Goal: Information Seeking & Learning: Learn about a topic

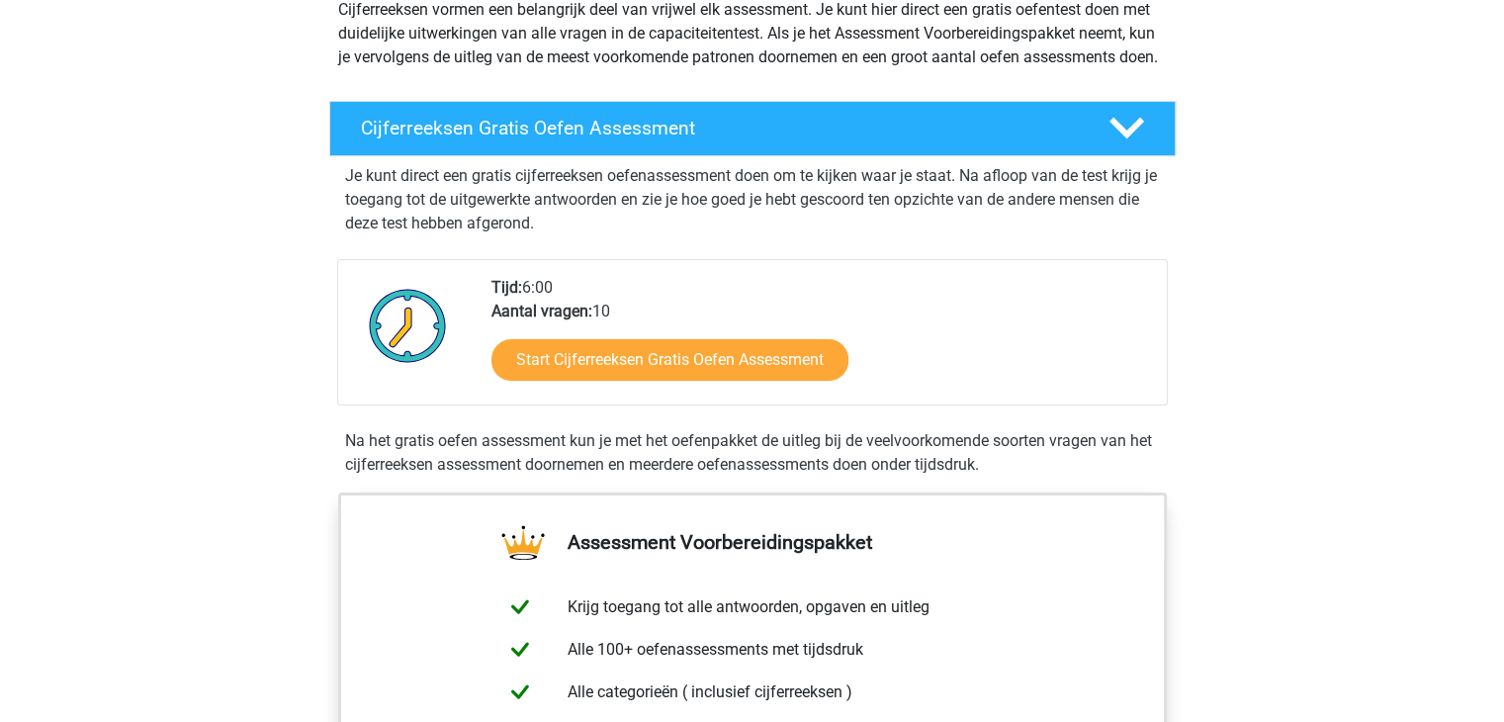
scroll to position [245, 0]
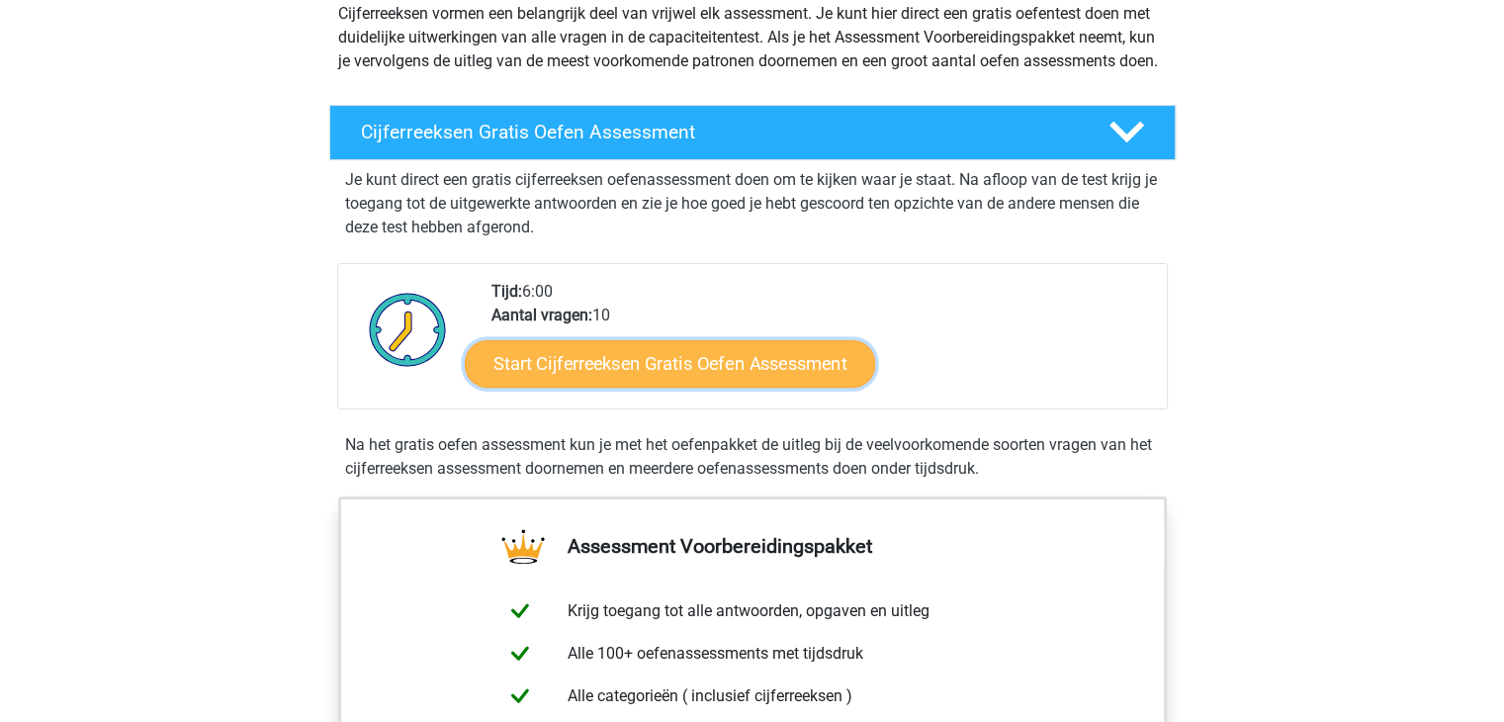
click at [664, 387] on link "Start Cijferreeksen Gratis Oefen Assessment" at bounding box center [670, 362] width 410 height 47
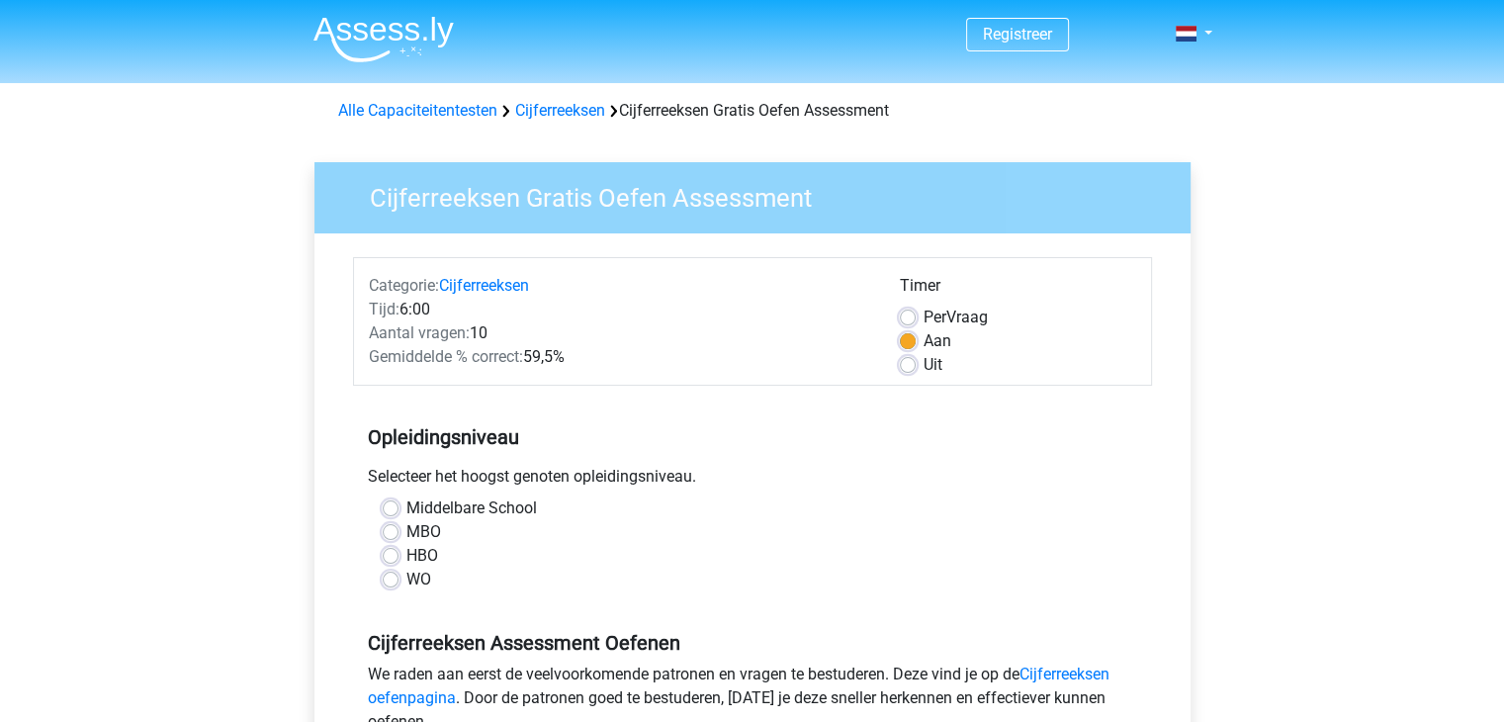
click at [447, 507] on label "Middelbare School" at bounding box center [471, 508] width 131 height 24
click at [398, 507] on input "Middelbare School" at bounding box center [391, 506] width 16 height 20
radio input "true"
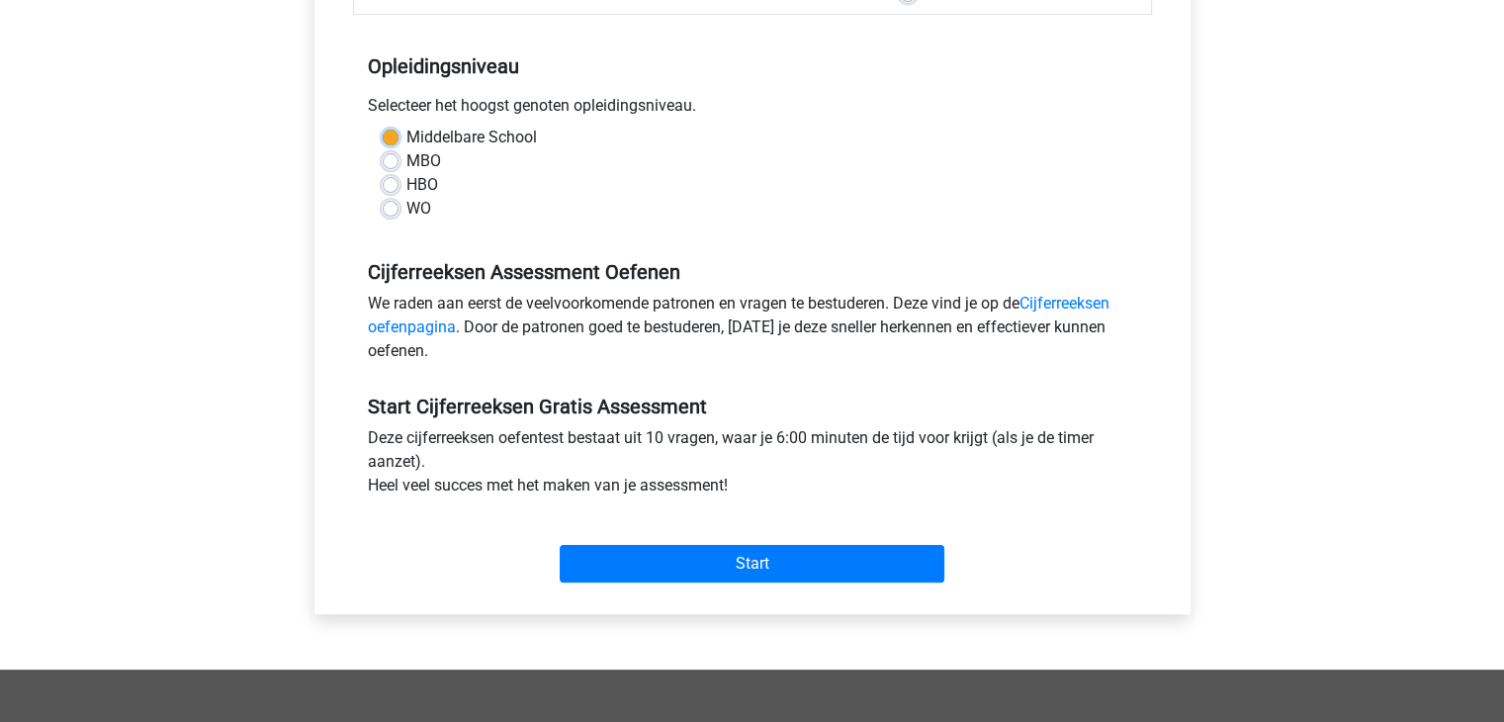
scroll to position [372, 0]
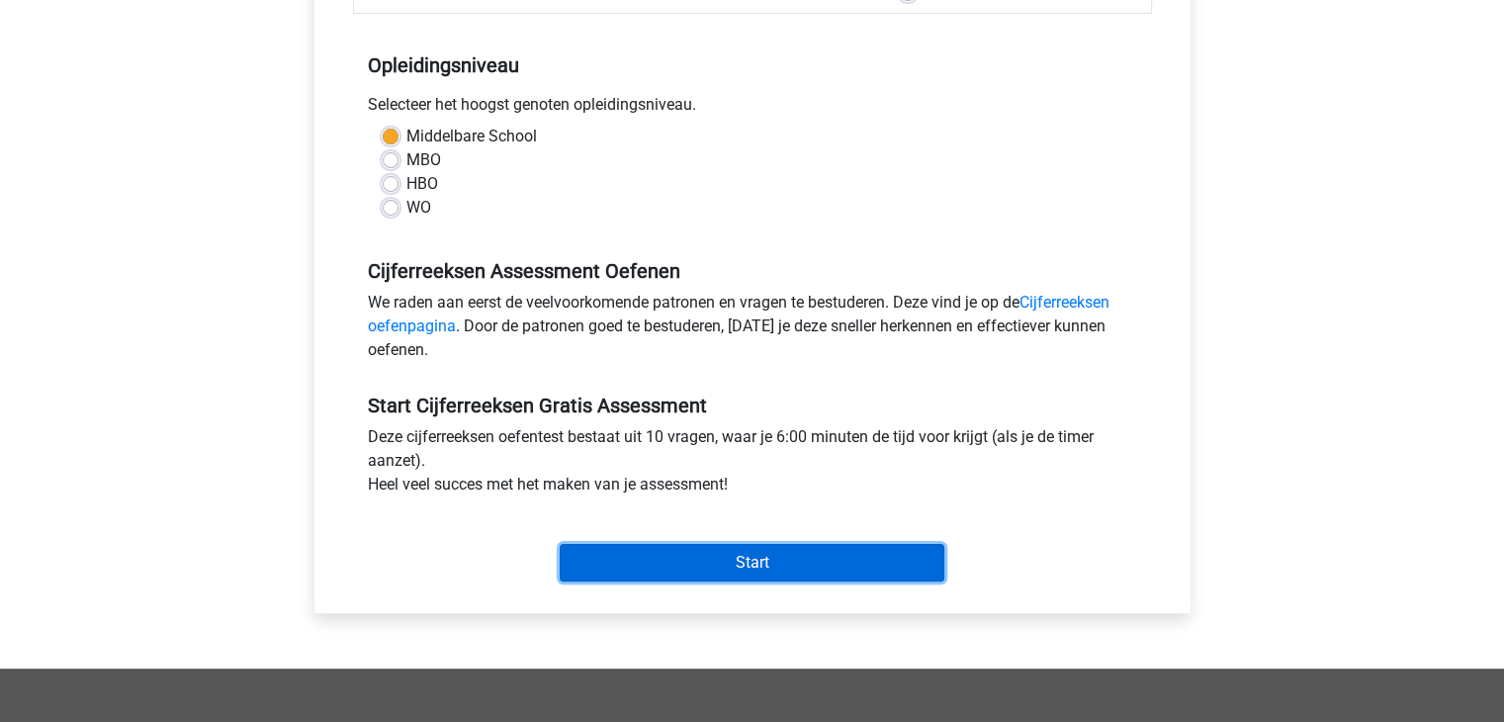
click at [805, 563] on input "Start" at bounding box center [752, 563] width 385 height 38
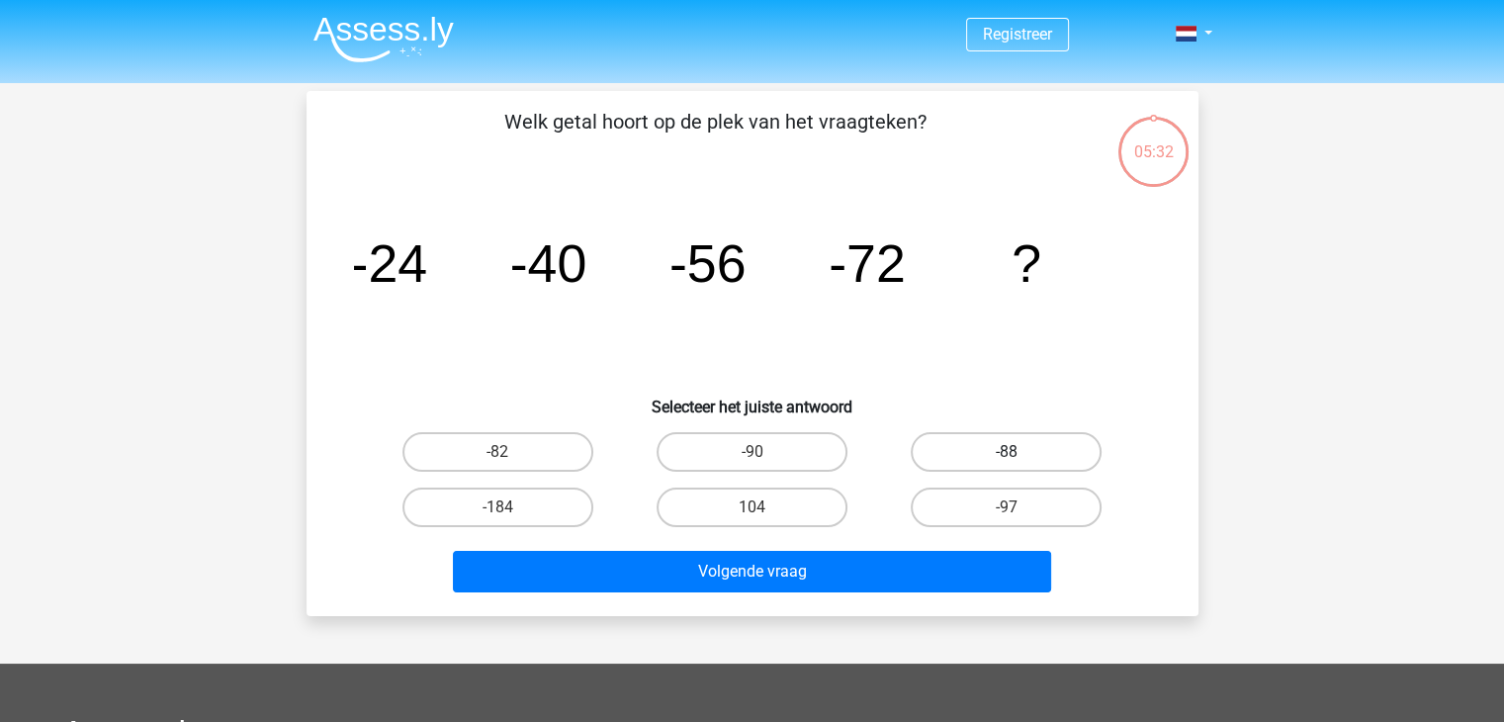
click at [1024, 453] on label "-88" at bounding box center [1006, 452] width 191 height 40
click at [1019, 453] on input "-88" at bounding box center [1013, 458] width 13 height 13
radio input "true"
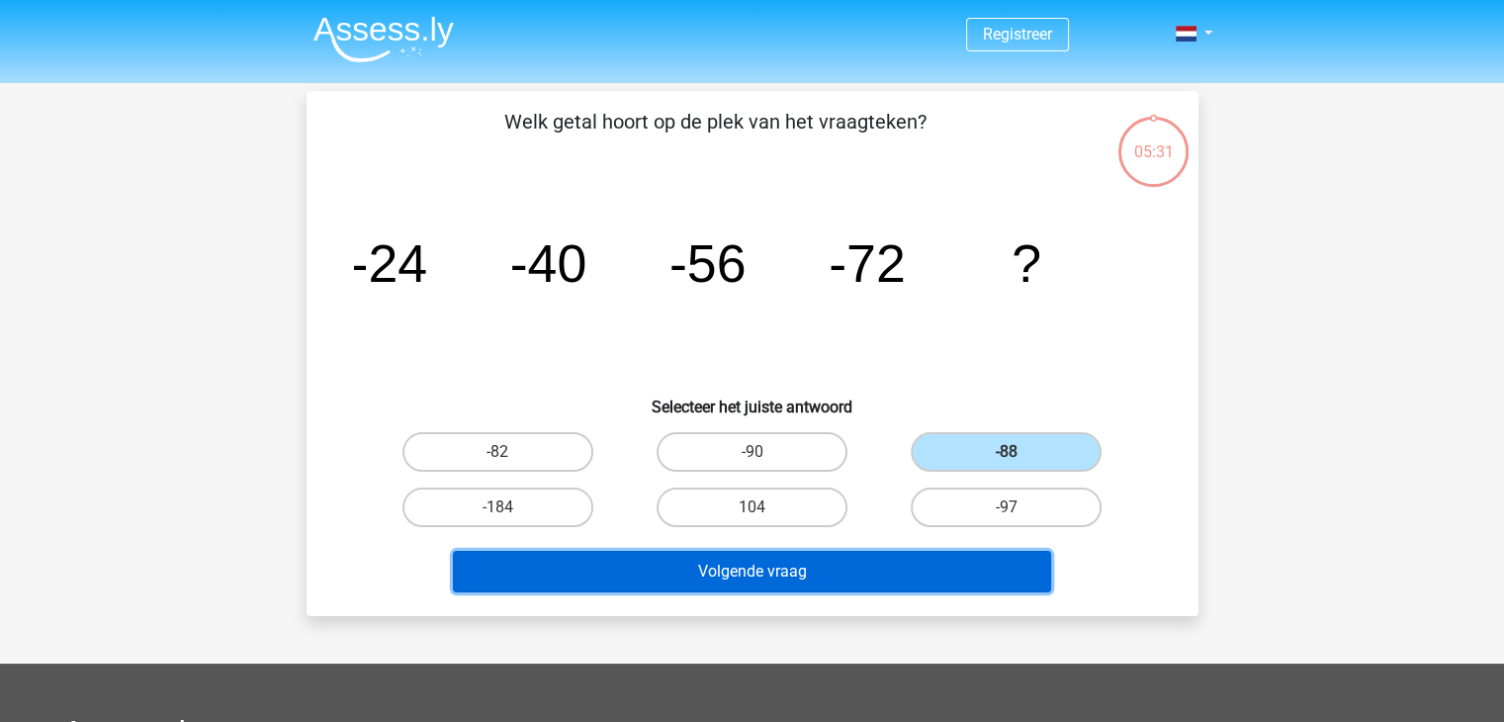
click at [838, 570] on button "Volgende vraag" at bounding box center [752, 572] width 598 height 42
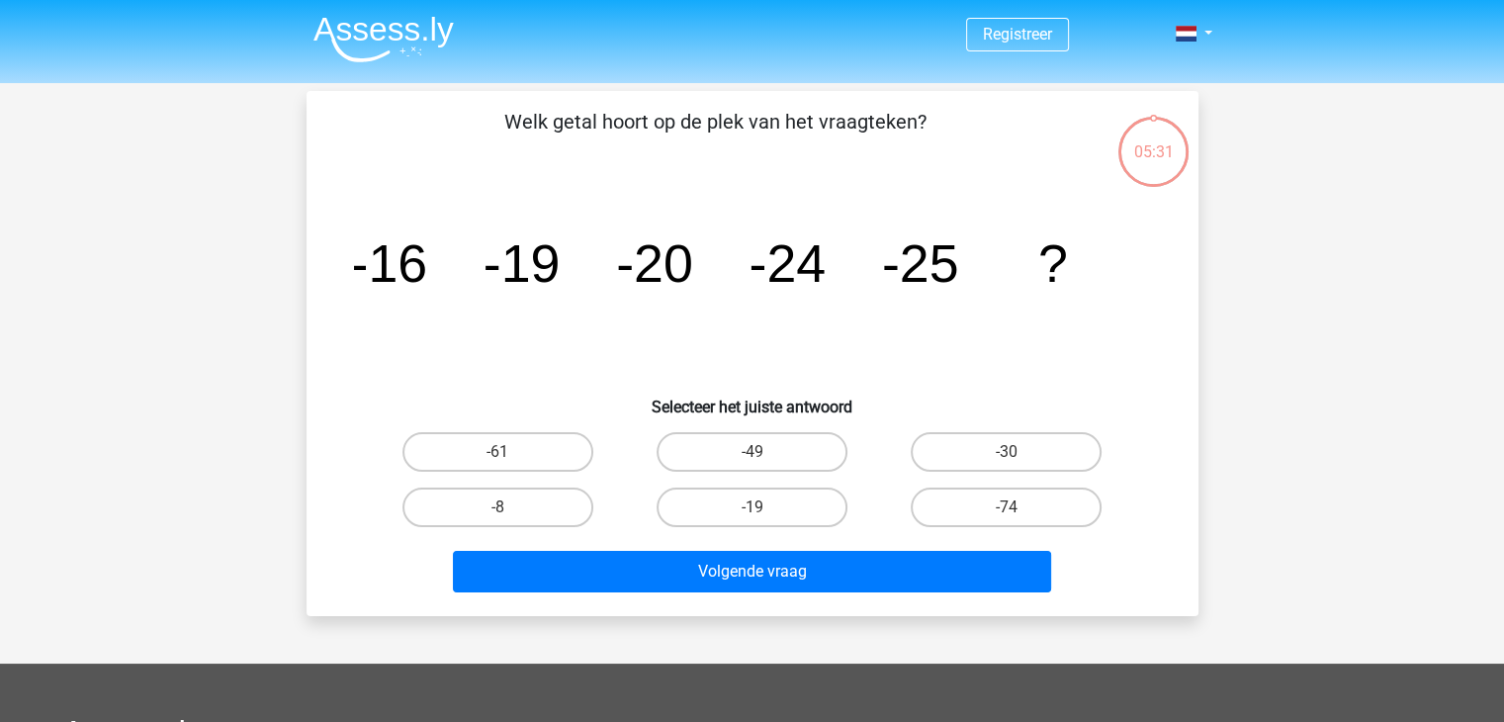
scroll to position [91, 0]
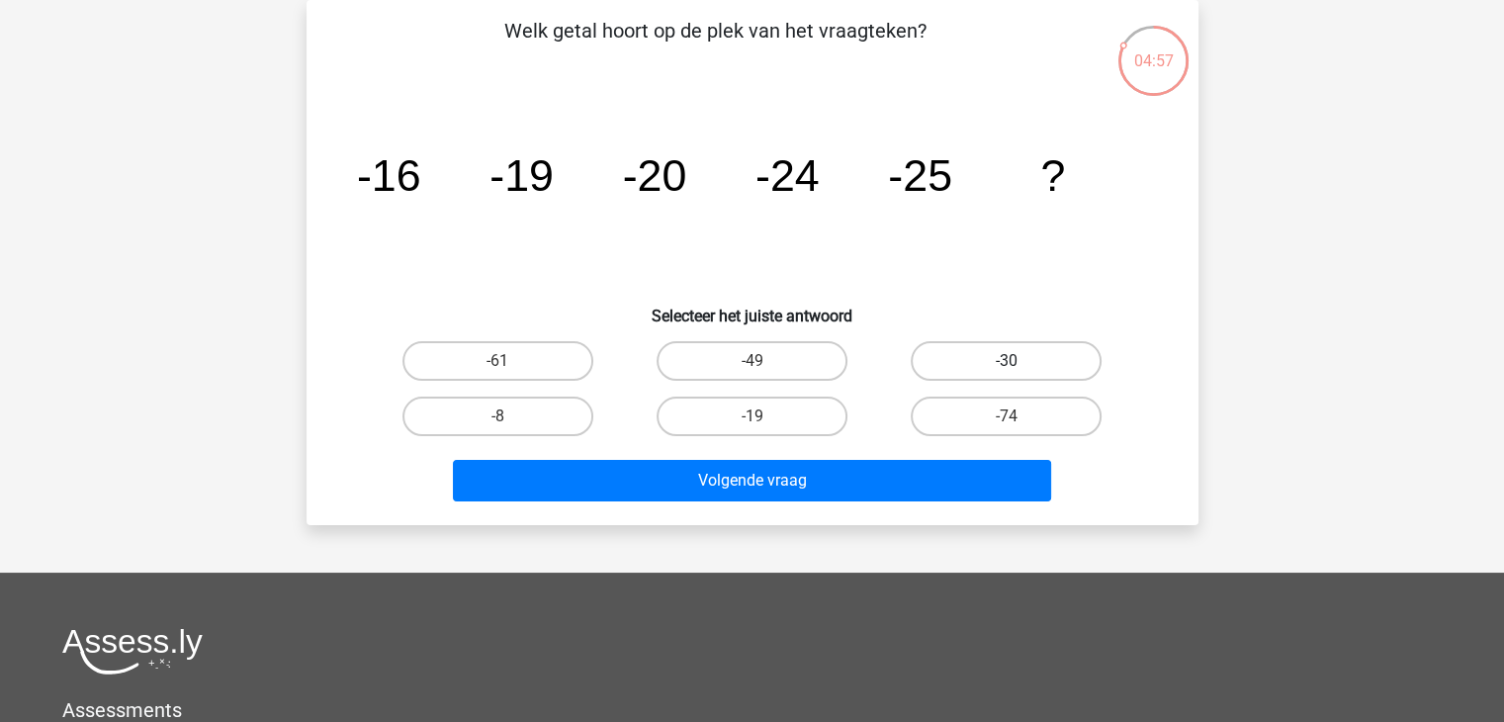
click at [1005, 367] on label "-30" at bounding box center [1006, 361] width 191 height 40
click at [1007, 367] on input "-30" at bounding box center [1013, 367] width 13 height 13
radio input "true"
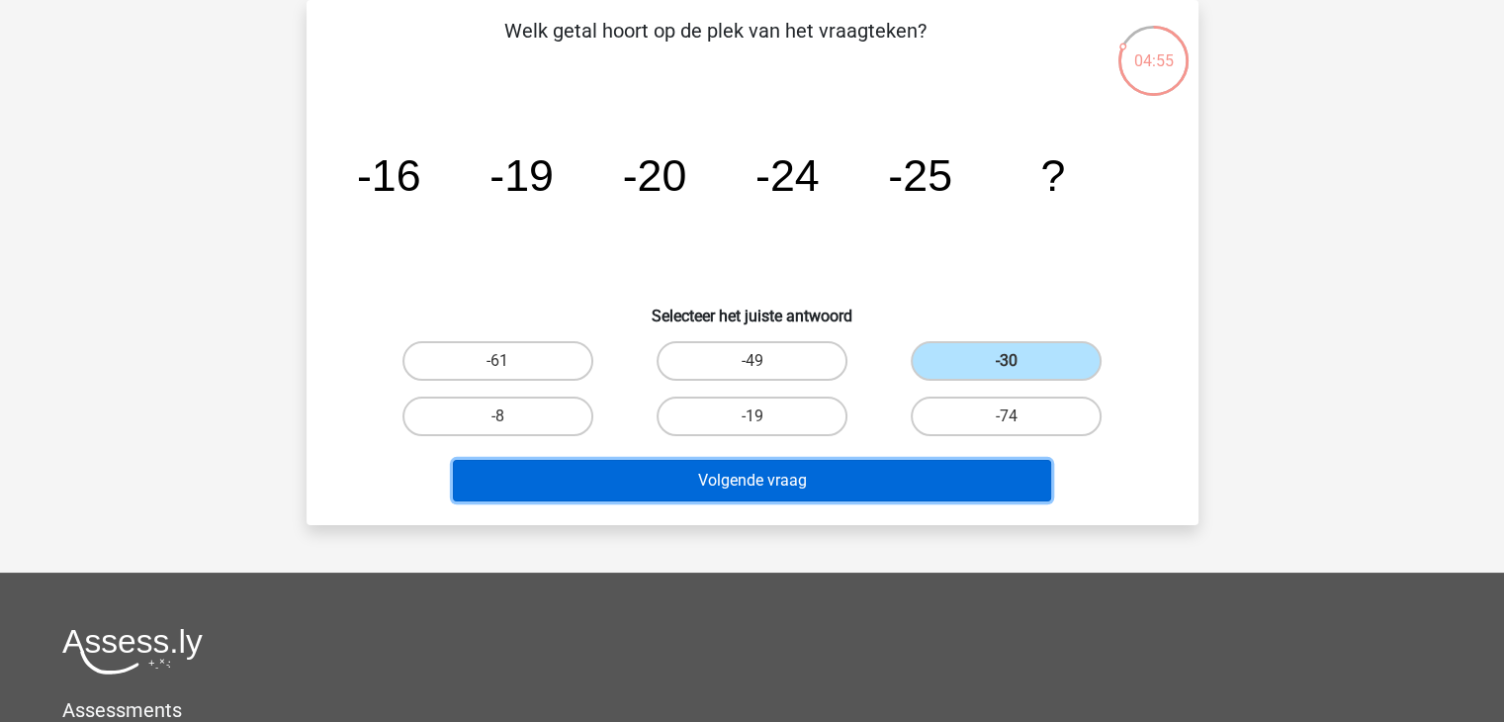
click at [879, 495] on button "Volgende vraag" at bounding box center [752, 481] width 598 height 42
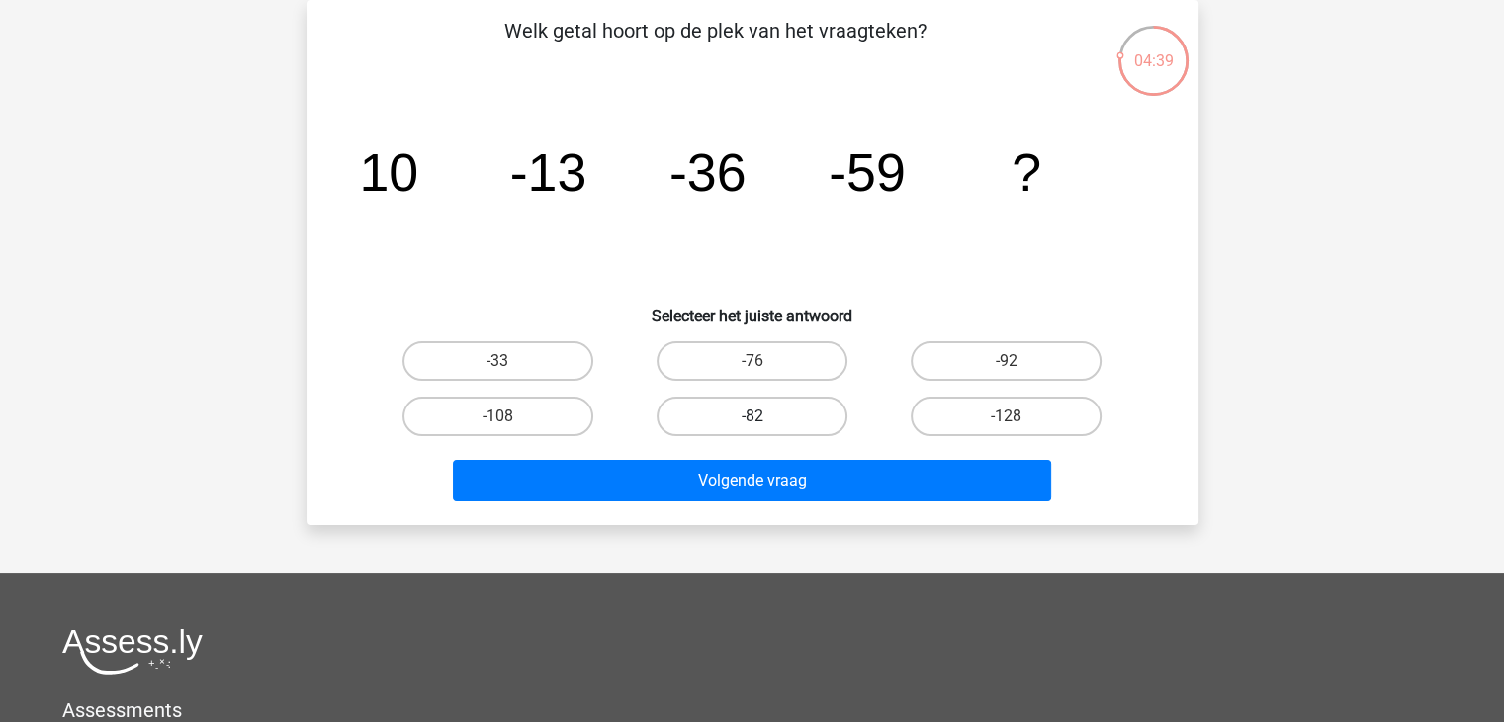
click at [734, 422] on label "-82" at bounding box center [752, 416] width 191 height 40
click at [751, 422] on input "-82" at bounding box center [757, 422] width 13 height 13
radio input "true"
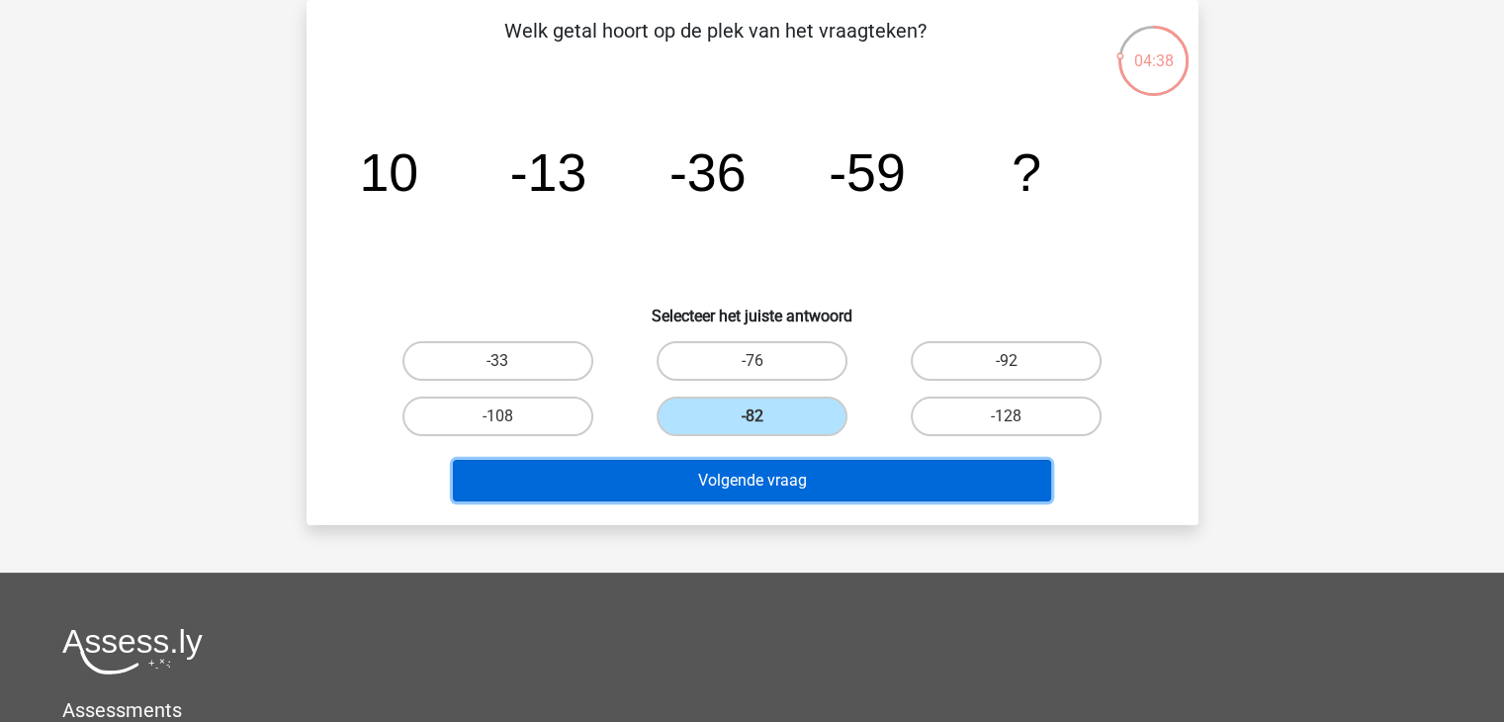
click at [728, 476] on button "Volgende vraag" at bounding box center [752, 481] width 598 height 42
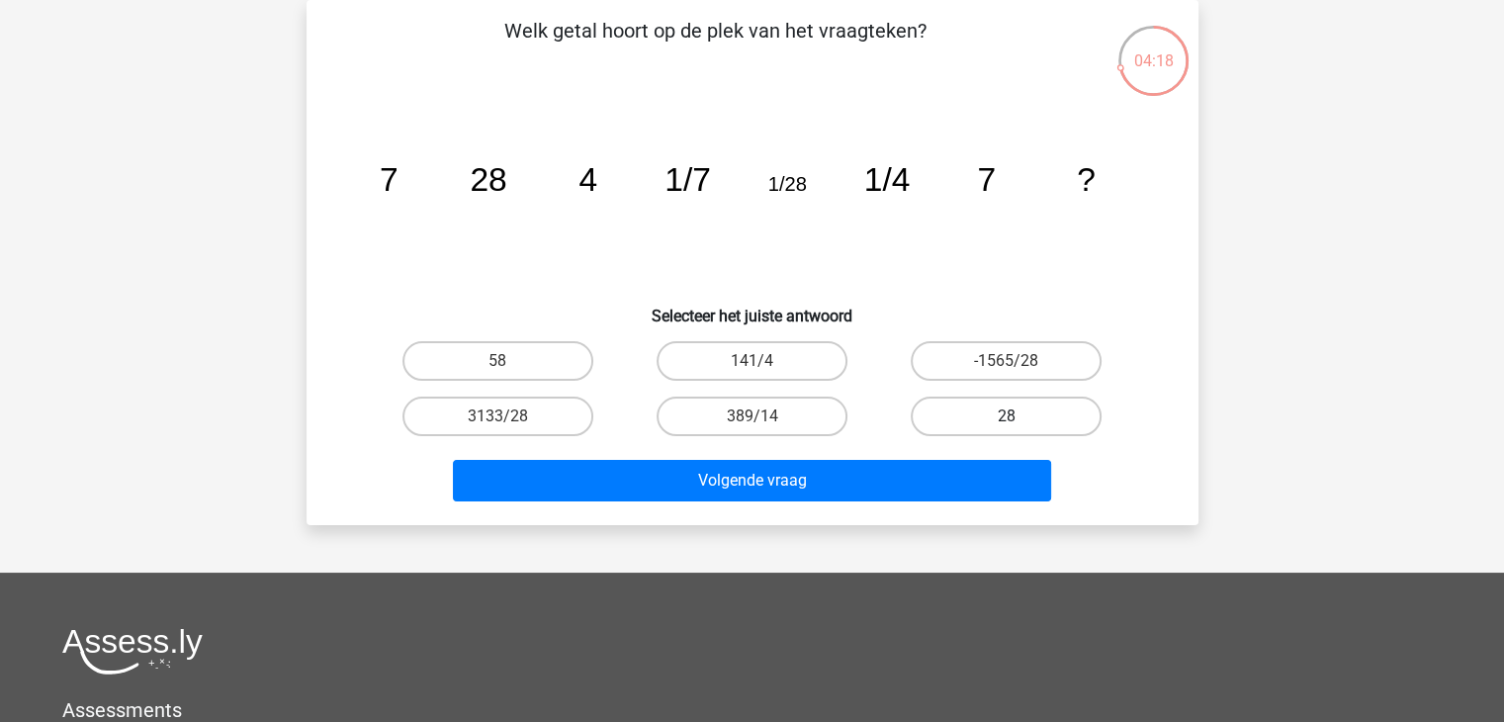
click at [1012, 412] on label "28" at bounding box center [1006, 416] width 191 height 40
click at [1012, 416] on input "28" at bounding box center [1013, 422] width 13 height 13
radio input "true"
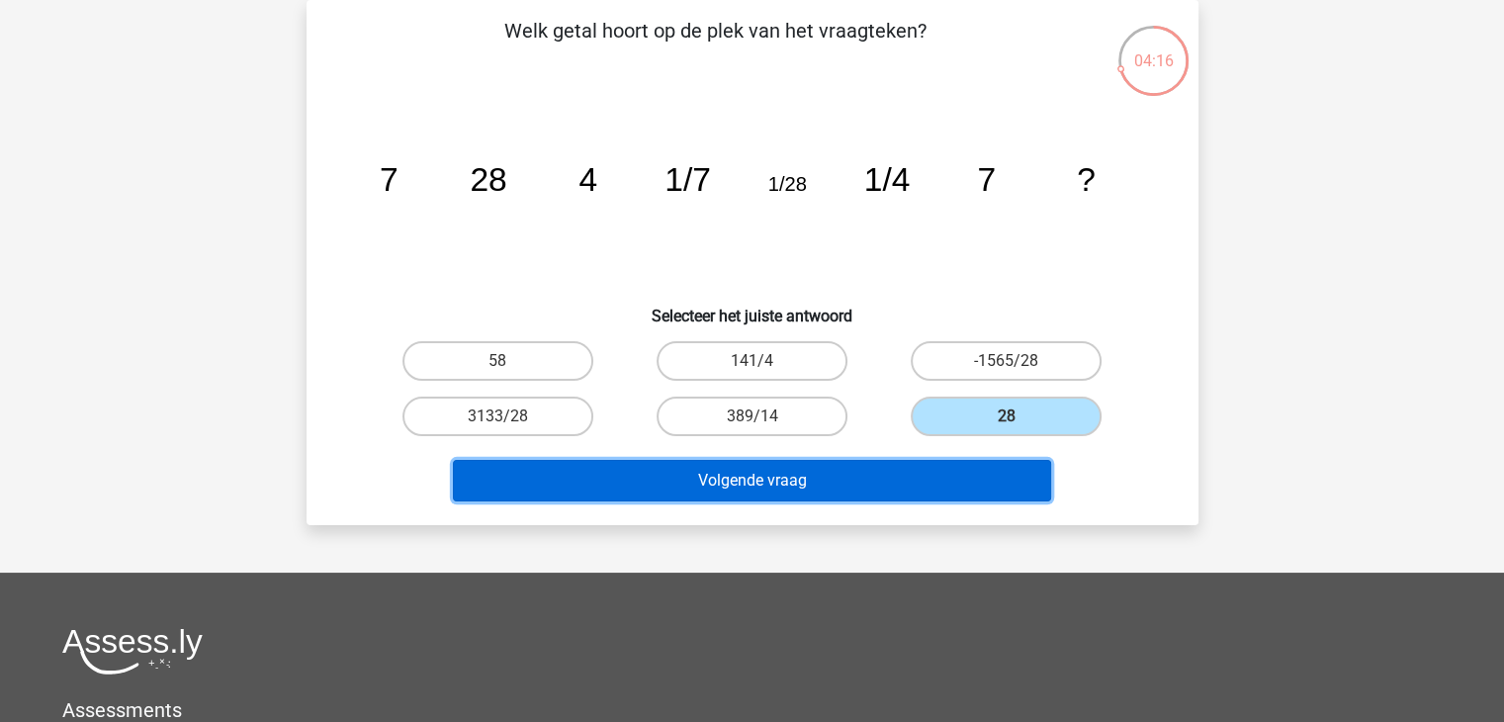
click at [819, 480] on button "Volgende vraag" at bounding box center [752, 481] width 598 height 42
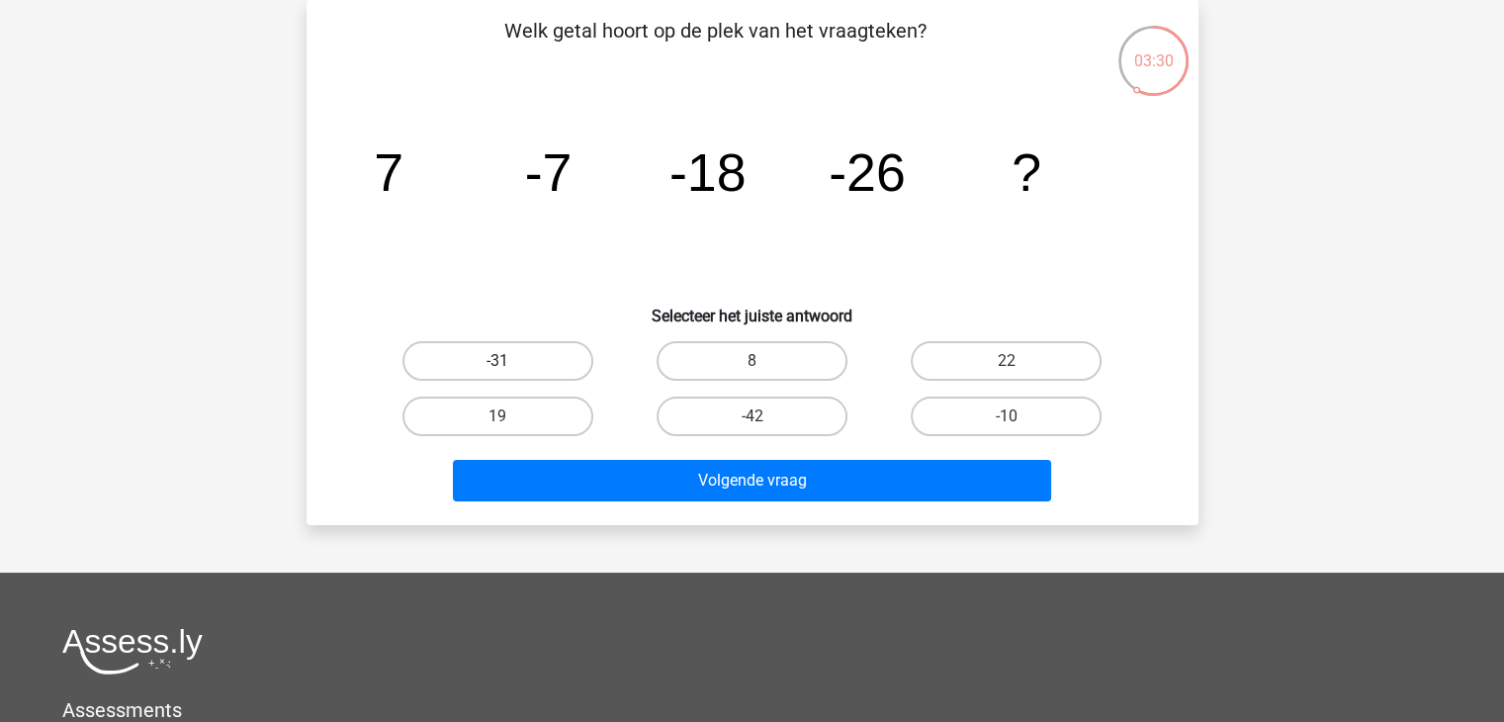
click at [522, 361] on label "-31" at bounding box center [497, 361] width 191 height 40
click at [510, 361] on input "-31" at bounding box center [503, 367] width 13 height 13
radio input "true"
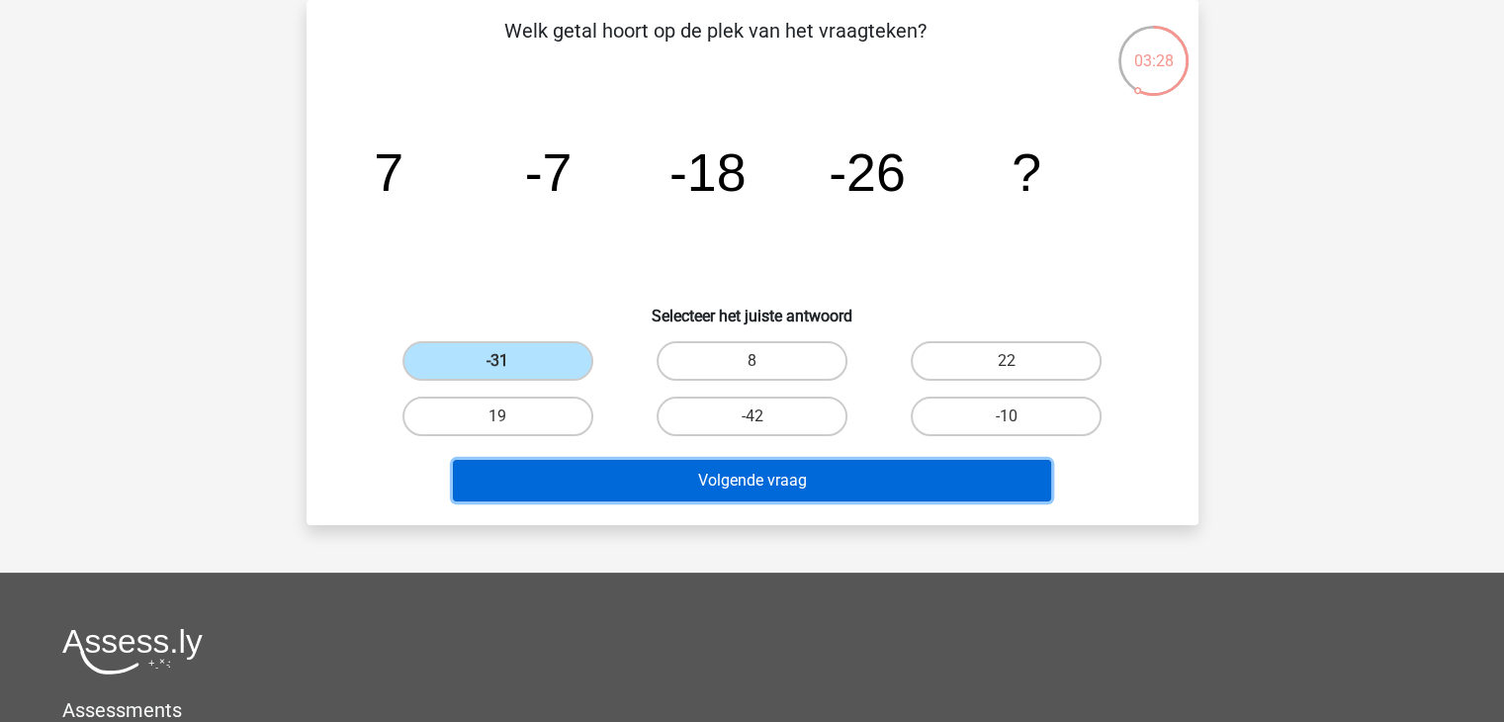
click at [745, 481] on button "Volgende vraag" at bounding box center [752, 481] width 598 height 42
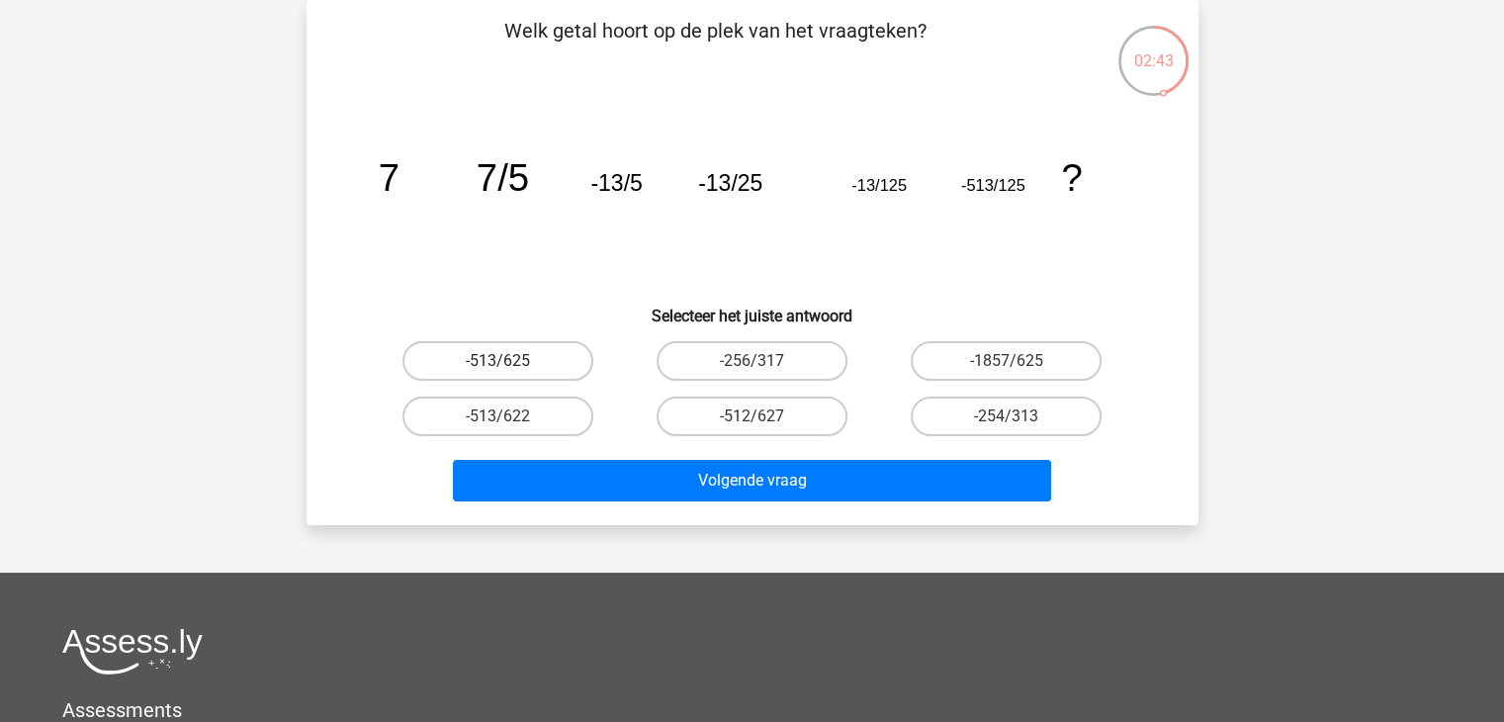
click at [468, 357] on label "-513/625" at bounding box center [497, 361] width 191 height 40
click at [497, 361] on input "-513/625" at bounding box center [503, 367] width 13 height 13
radio input "true"
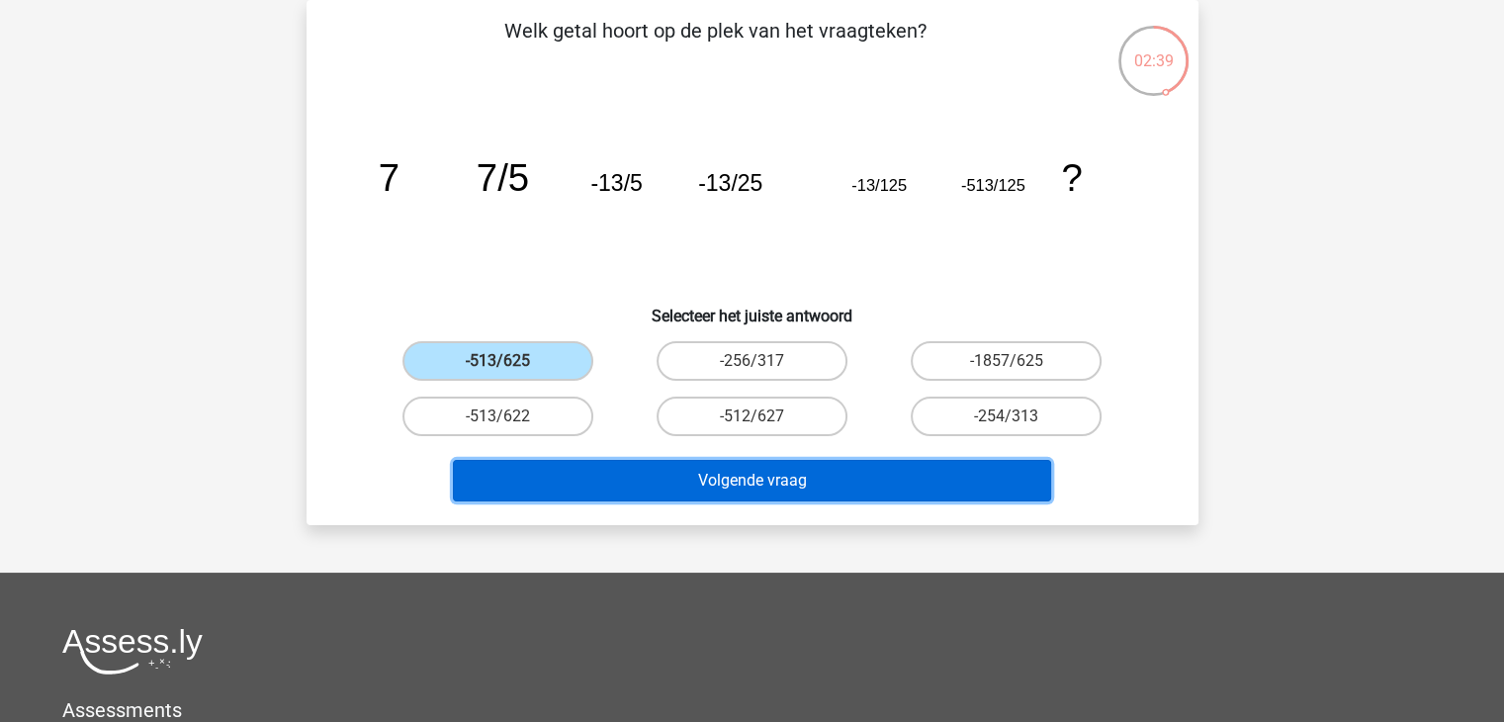
click at [763, 476] on button "Volgende vraag" at bounding box center [752, 481] width 598 height 42
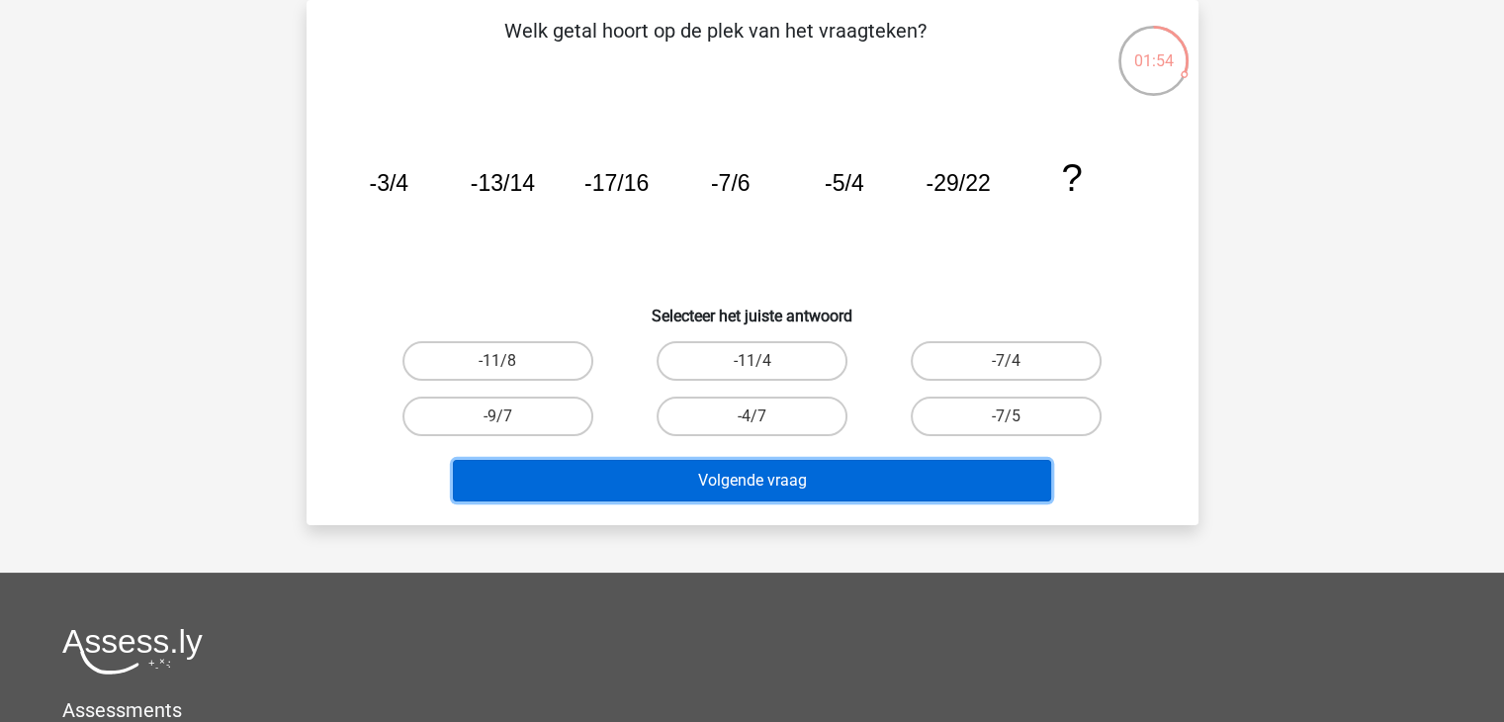
click at [763, 476] on button "Volgende vraag" at bounding box center [752, 481] width 598 height 42
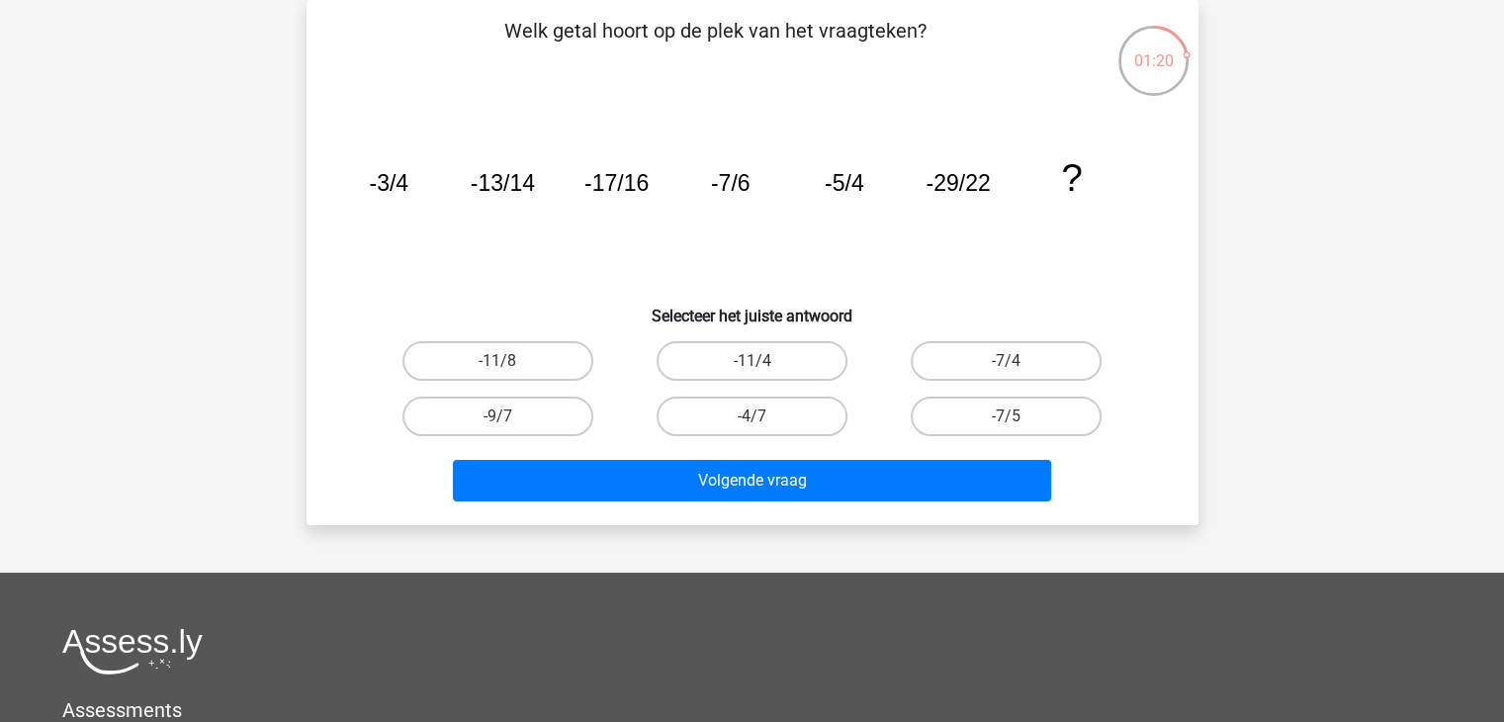
click at [431, 266] on icon "image/svg+xml -3/4 -13/14 -17/16 -7/6 -5/4 -29/22 ?" at bounding box center [752, 191] width 797 height 200
click at [991, 417] on label "-7/5" at bounding box center [1006, 416] width 191 height 40
click at [1007, 417] on input "-7/5" at bounding box center [1013, 422] width 13 height 13
radio input "true"
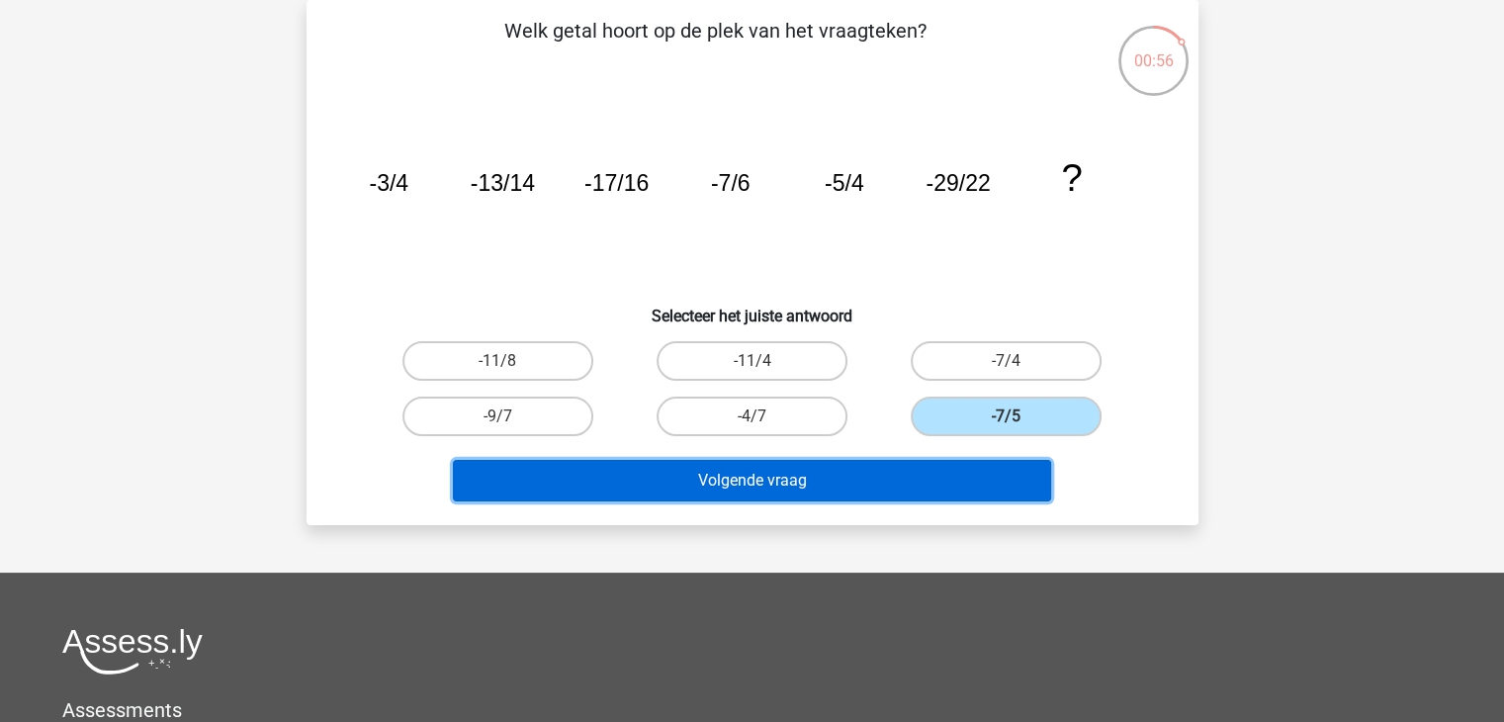
click at [814, 483] on button "Volgende vraag" at bounding box center [752, 481] width 598 height 42
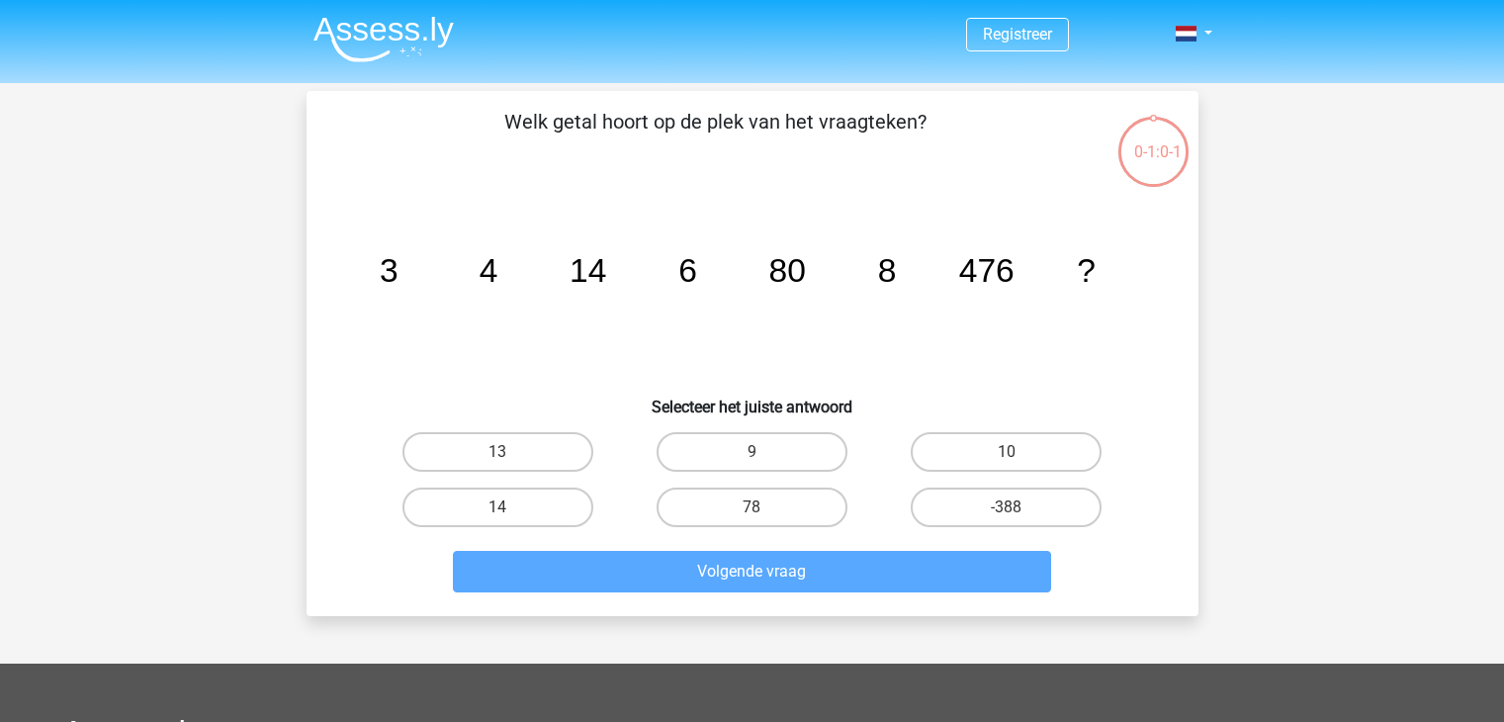
scroll to position [91, 0]
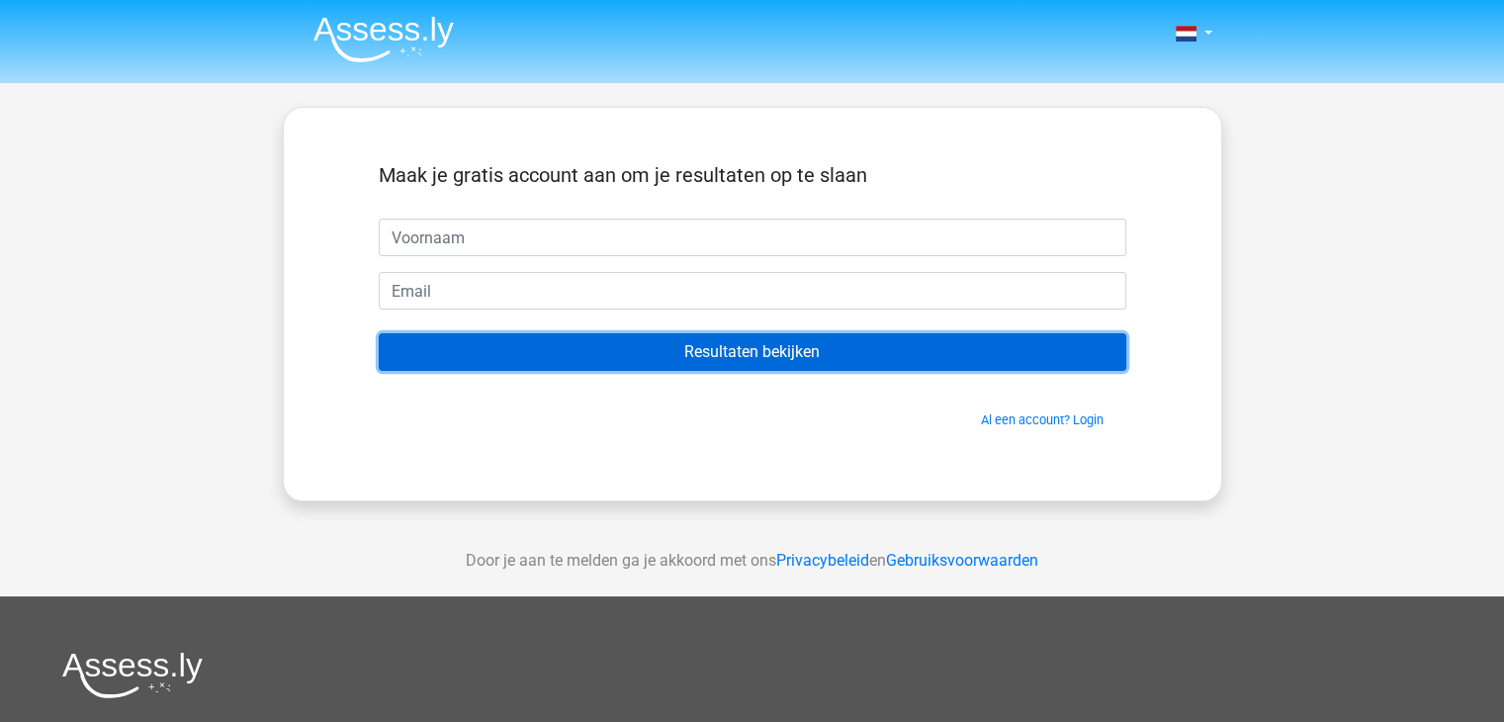
click at [779, 355] on input "Resultaten bekijken" at bounding box center [752, 352] width 747 height 38
